Goal: Information Seeking & Learning: Learn about a topic

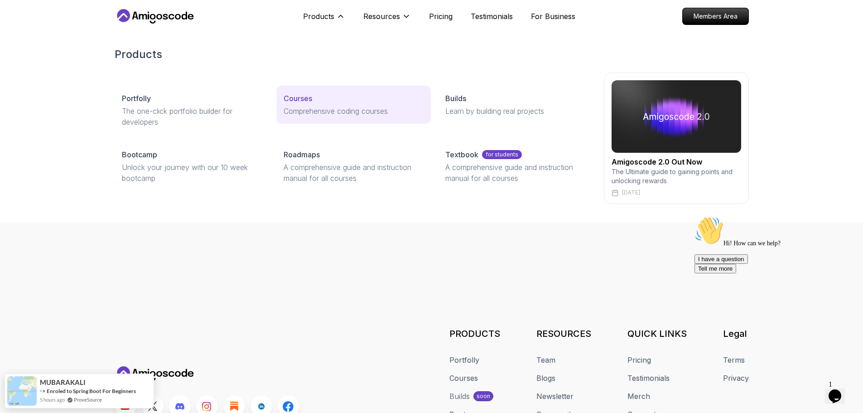
click at [328, 116] on link "Courses Comprehensive coding courses" at bounding box center [353, 105] width 154 height 38
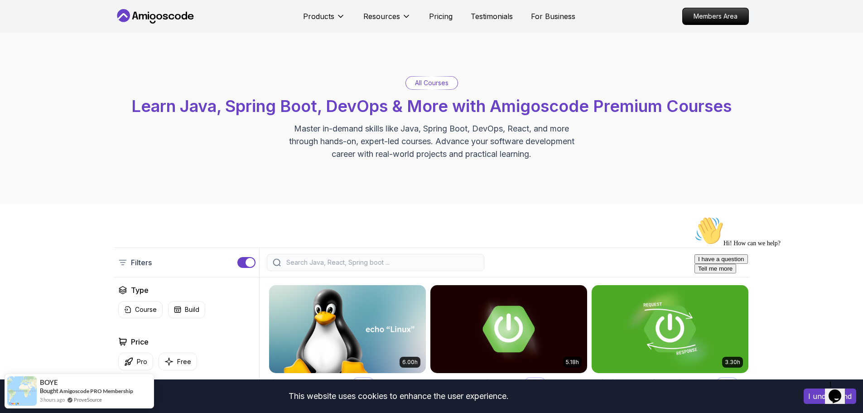
click at [385, 267] on div at bounding box center [375, 262] width 217 height 17
click at [383, 261] on input "s" at bounding box center [382, 262] width 194 height 9
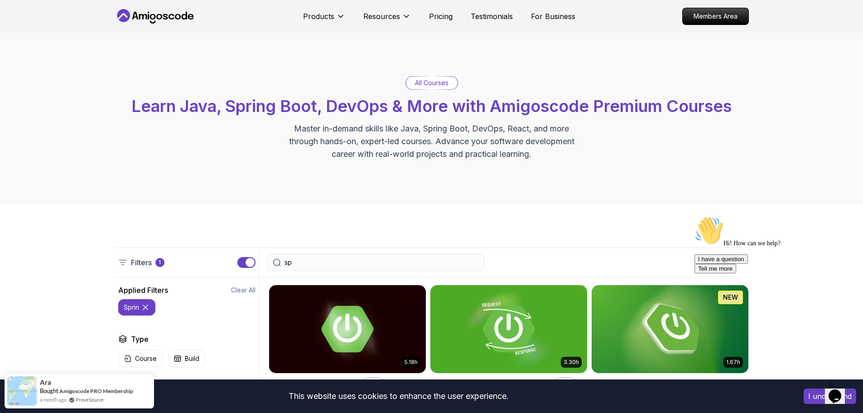
type input "s"
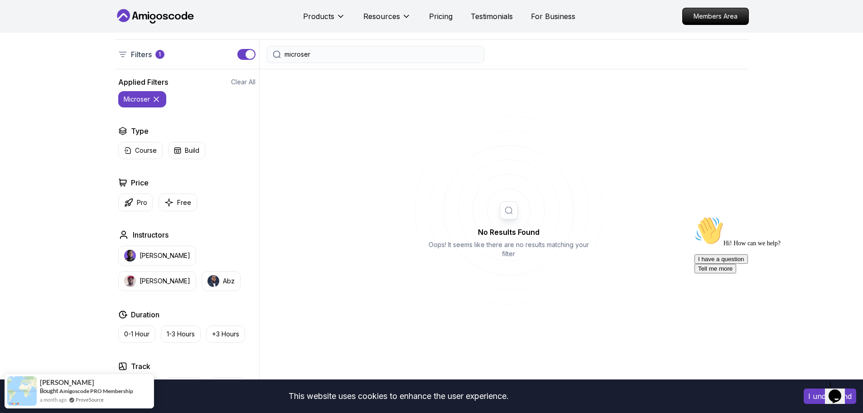
scroll to position [209, 0]
type input "micro"
